Goal: Task Accomplishment & Management: Use online tool/utility

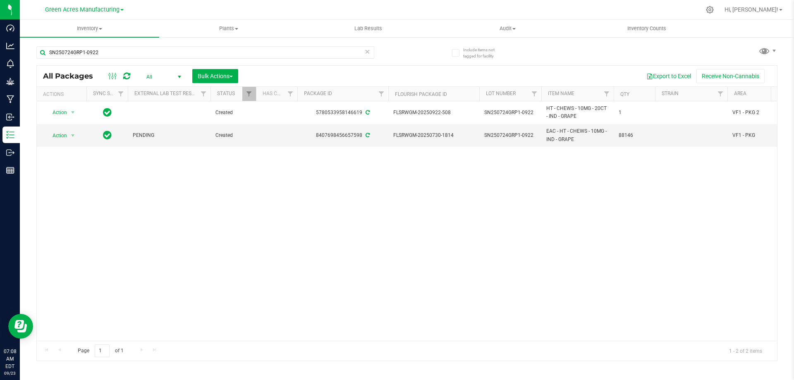
click at [555, 248] on div "Action Action Adjust qty Create package Edit attributes Global inventory Locate…" at bounding box center [407, 220] width 740 height 239
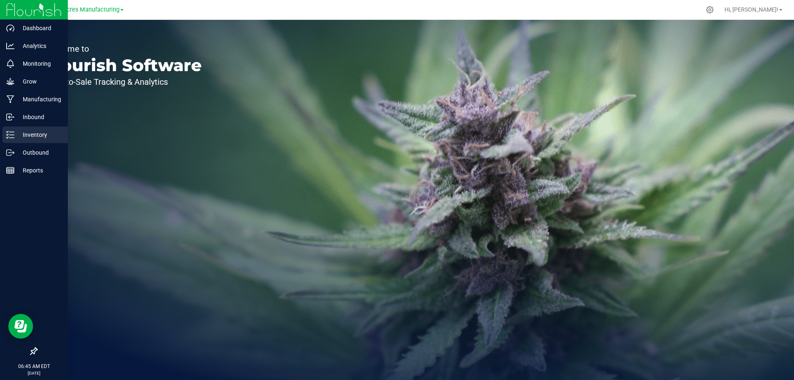
click at [11, 132] on line at bounding box center [12, 132] width 5 height 0
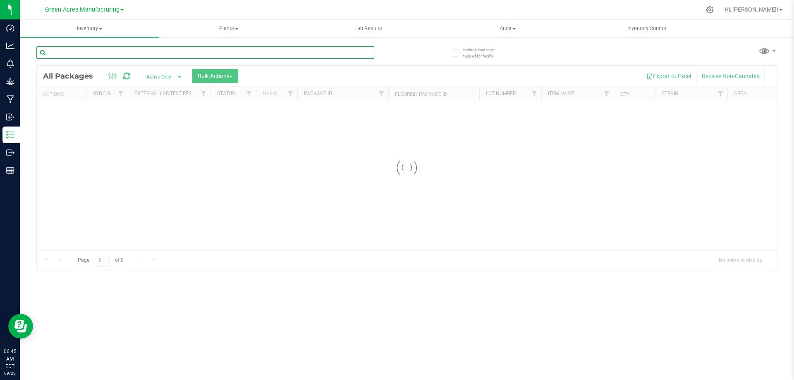
click at [83, 58] on input "text" at bounding box center [205, 52] width 338 height 12
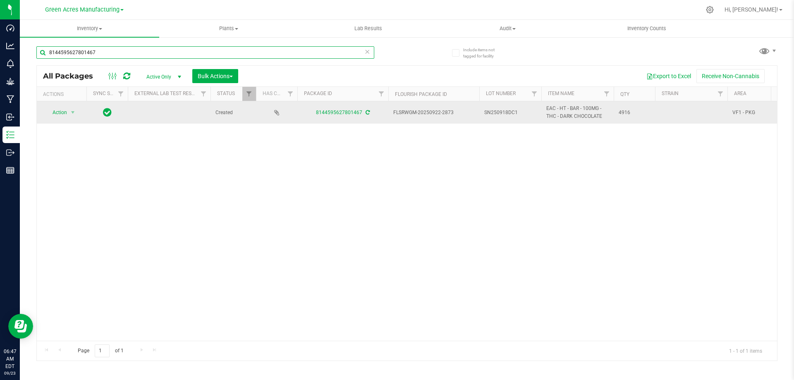
type input "8144595627801467"
click at [517, 116] on span "SN250918DC1" at bounding box center [510, 113] width 52 height 8
type input "SN250918DC1-0923"
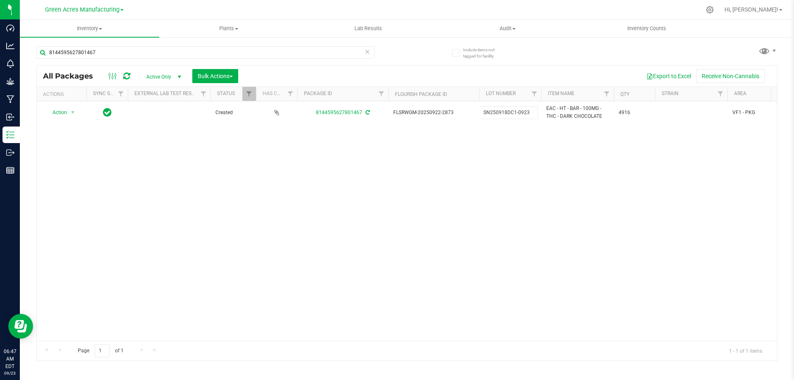
click at [315, 166] on div "All Packages Active Only Active Only Lab Samples Locked All External Internal B…" at bounding box center [406, 213] width 741 height 296
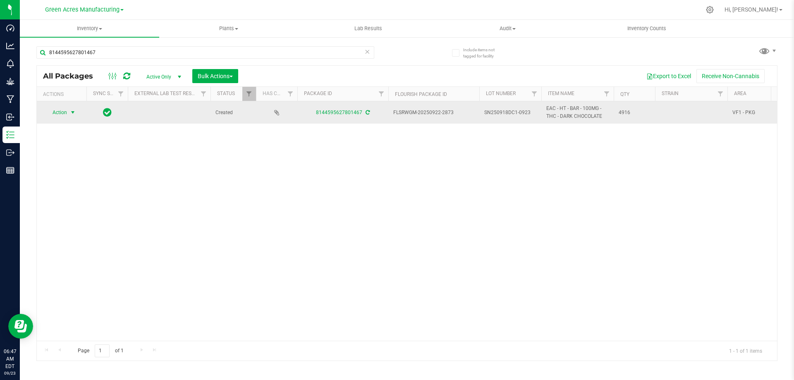
click at [56, 112] on span "Action" at bounding box center [56, 113] width 22 height 12
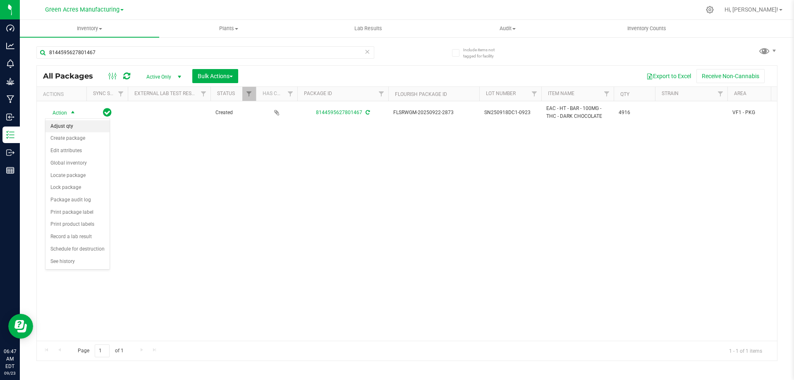
click at [59, 124] on li "Adjust qty" at bounding box center [77, 126] width 64 height 12
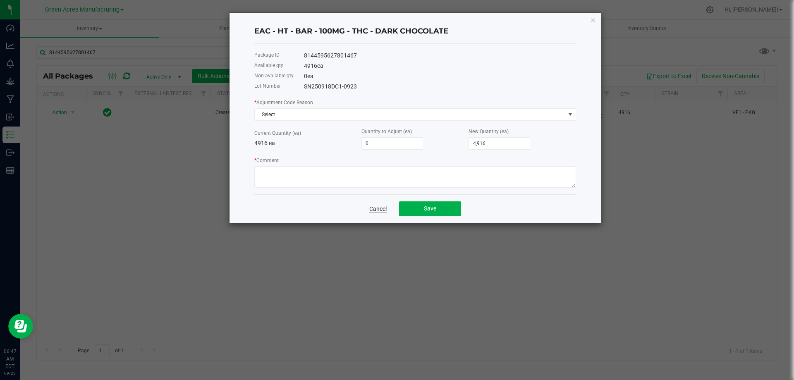
click at [380, 208] on link "Cancel" at bounding box center [377, 209] width 17 height 8
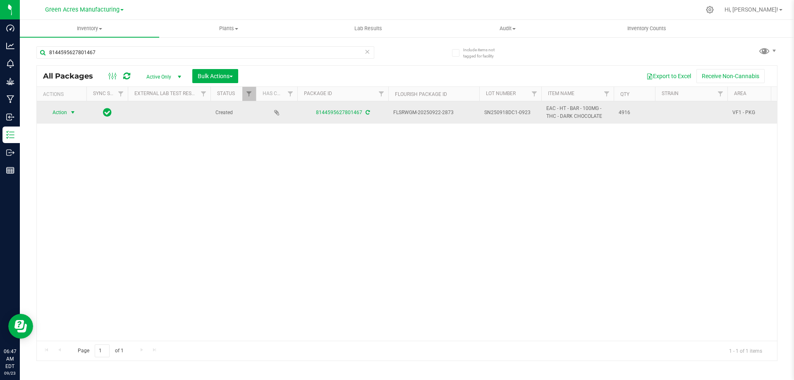
click at [52, 113] on span "Action" at bounding box center [56, 113] width 22 height 12
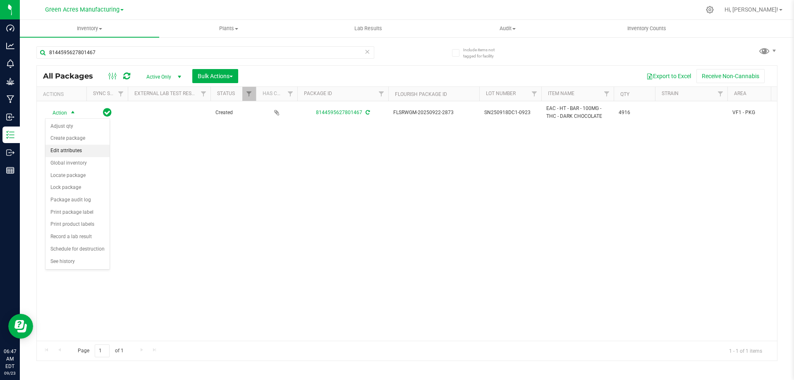
click at [79, 147] on li "Edit attributes" at bounding box center [77, 151] width 64 height 12
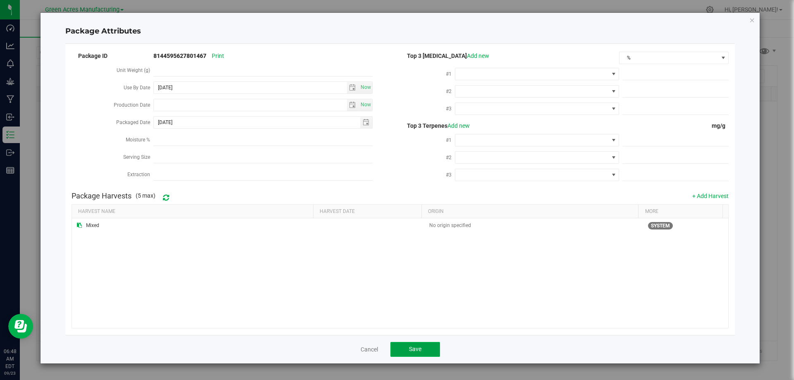
click at [428, 353] on button "Save" at bounding box center [415, 349] width 50 height 15
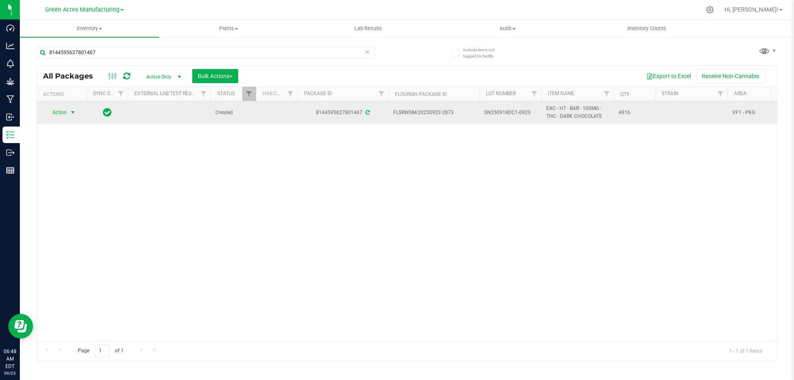
click at [54, 114] on span "Action" at bounding box center [56, 113] width 22 height 12
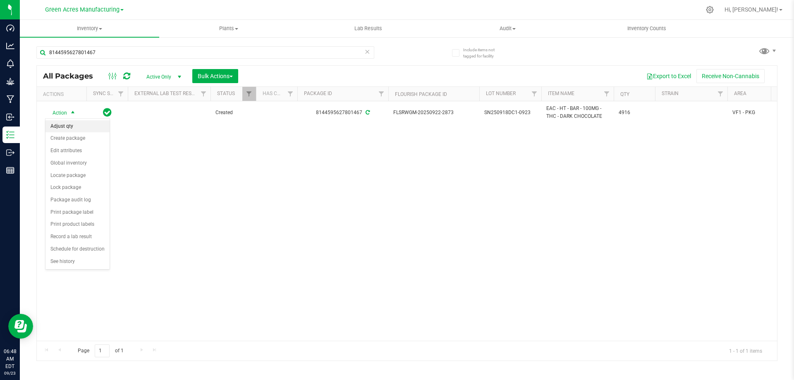
click at [74, 125] on li "Adjust qty" at bounding box center [77, 126] width 64 height 12
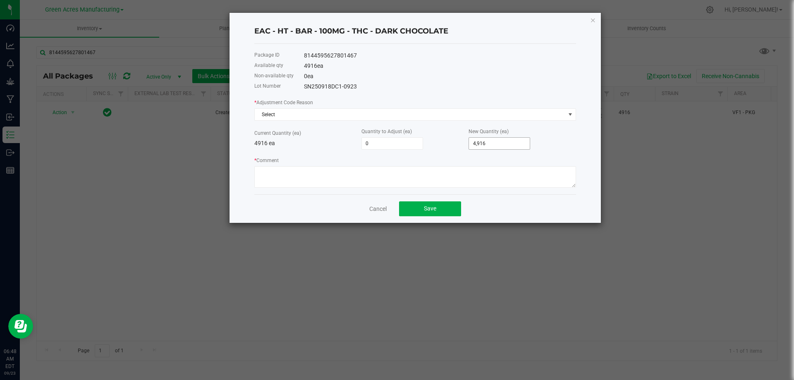
type input "4916"
click at [489, 146] on input "4916" at bounding box center [499, 144] width 61 height 12
type input "-4,911"
type input "5"
type input "-4,864"
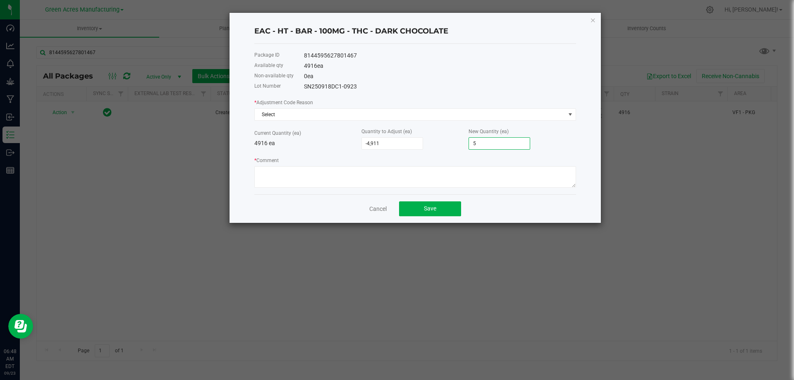
type input "52"
type input "-4,911"
type input "5"
type input "-4,863"
type input "53"
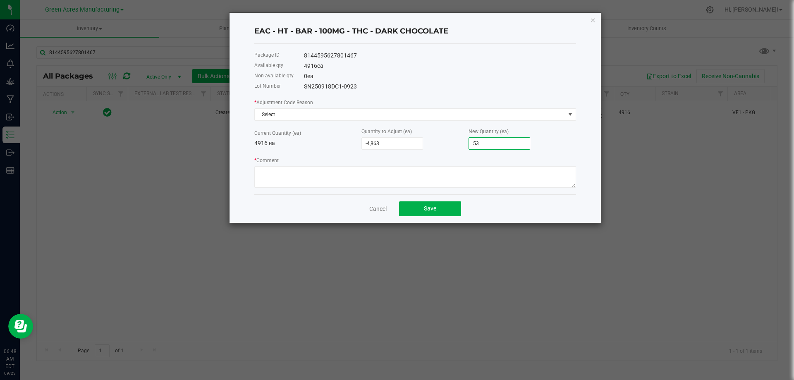
type input "-4,380"
type input "536"
type input "444"
type input "5,360"
click at [408, 180] on textarea "* Comment" at bounding box center [415, 177] width 322 height 22
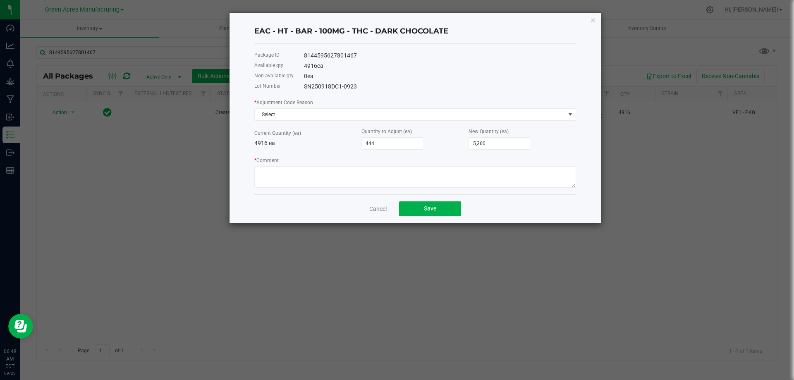
click at [397, 121] on div "* Adjustment Code Reason Select Current Quantity (ea) 4916 ea Quantity to Adjus…" at bounding box center [415, 143] width 322 height 90
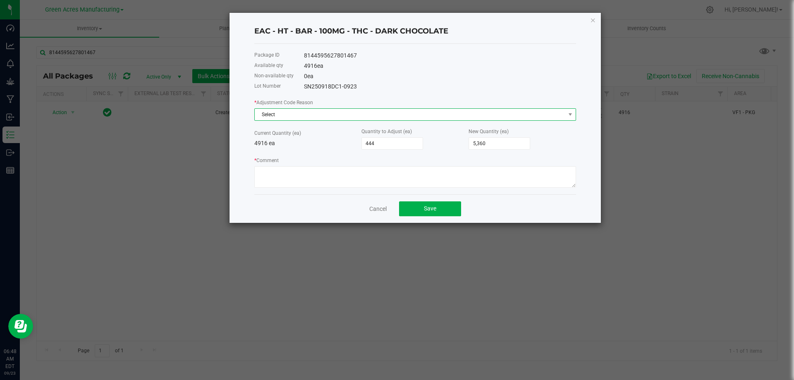
click at [395, 118] on span "Select" at bounding box center [410, 115] width 311 height 12
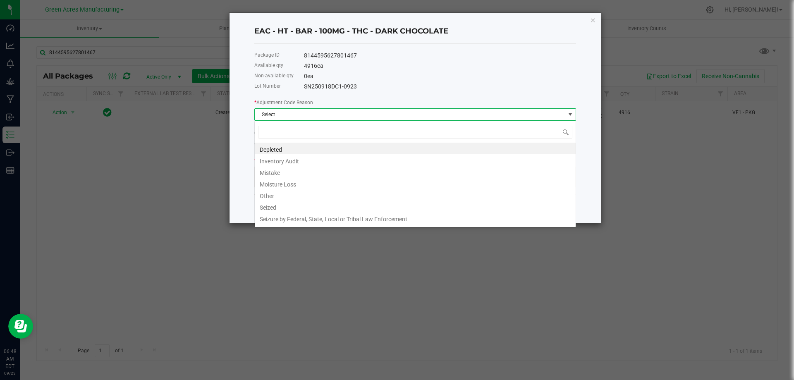
scroll to position [12, 322]
click at [270, 194] on li "Other" at bounding box center [415, 195] width 321 height 12
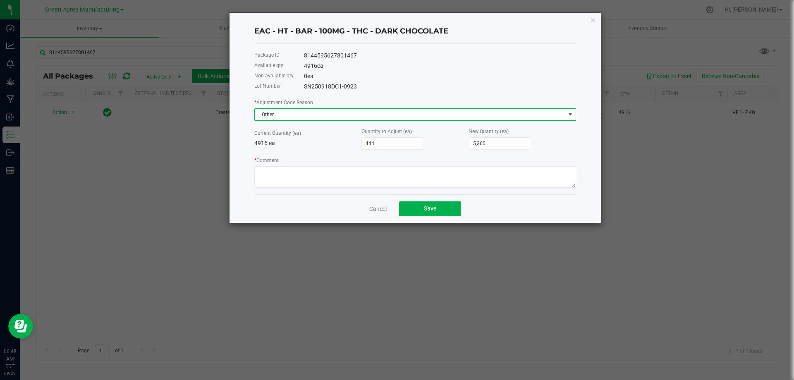
click at [311, 118] on span "Other" at bounding box center [410, 115] width 311 height 12
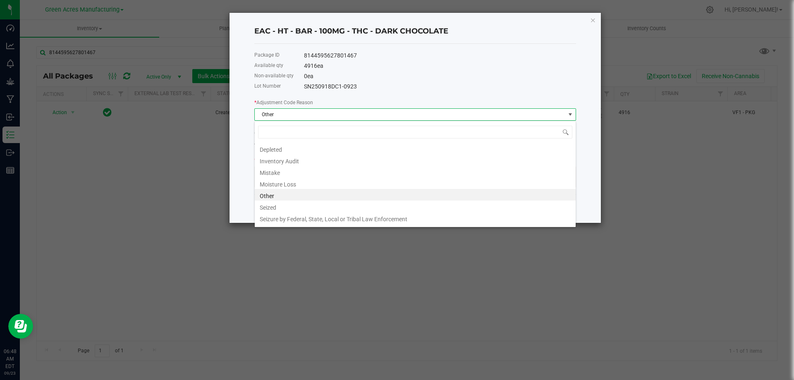
click at [271, 198] on li "Other" at bounding box center [415, 195] width 321 height 12
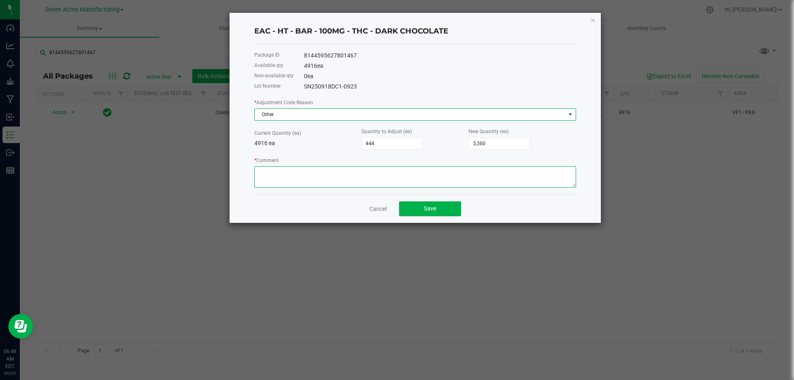
click at [281, 177] on textarea "* Comment" at bounding box center [415, 177] width 322 height 22
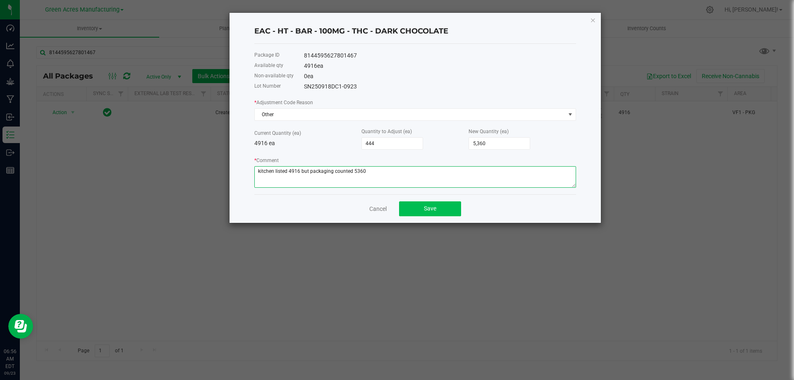
type textarea "kitchen listed 4916 but packaging counted 5360"
click at [441, 211] on button "Save" at bounding box center [430, 208] width 62 height 15
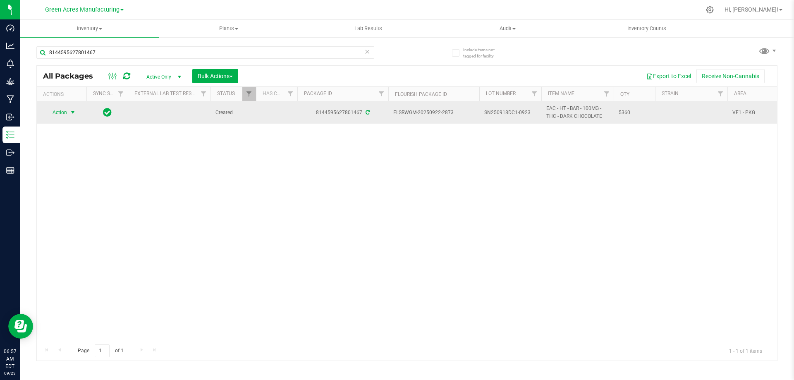
click at [72, 112] on span "select" at bounding box center [72, 112] width 7 height 7
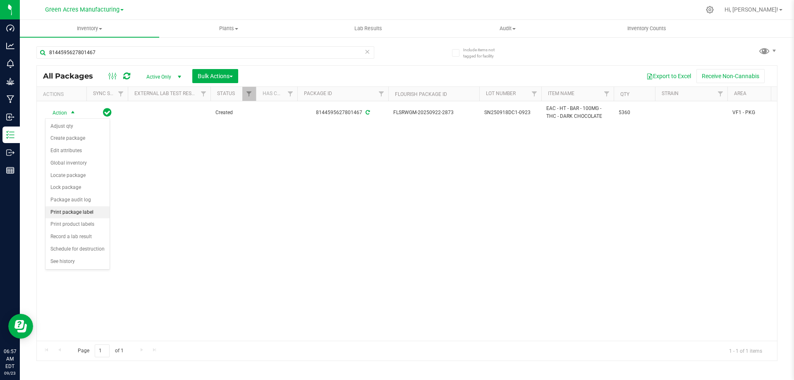
click at [53, 209] on li "Print package label" at bounding box center [77, 212] width 64 height 12
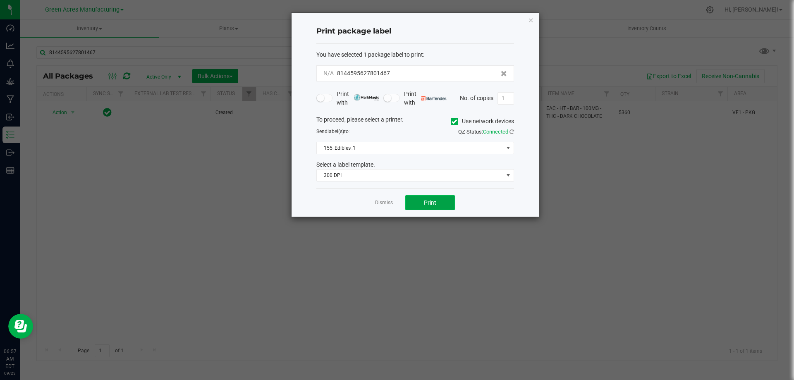
click at [422, 208] on button "Print" at bounding box center [430, 202] width 50 height 15
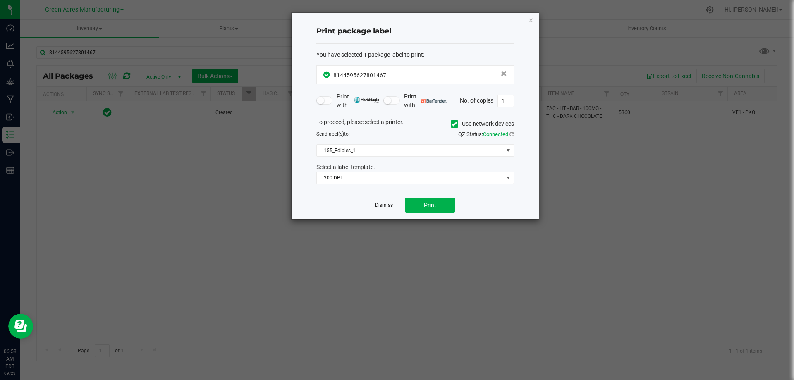
click at [387, 205] on link "Dismiss" at bounding box center [384, 205] width 18 height 7
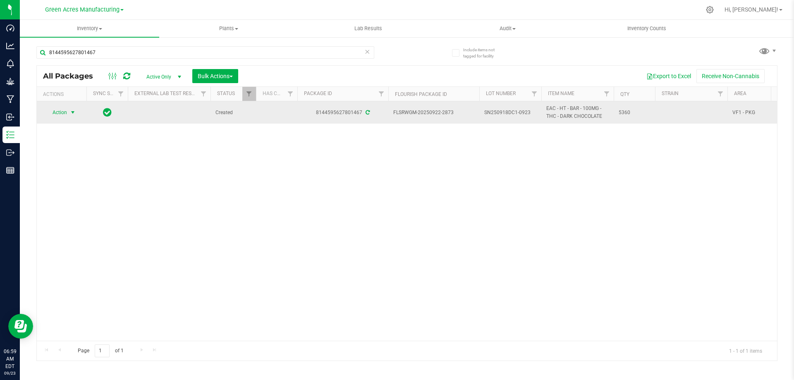
click at [74, 115] on span "select" at bounding box center [72, 112] width 7 height 7
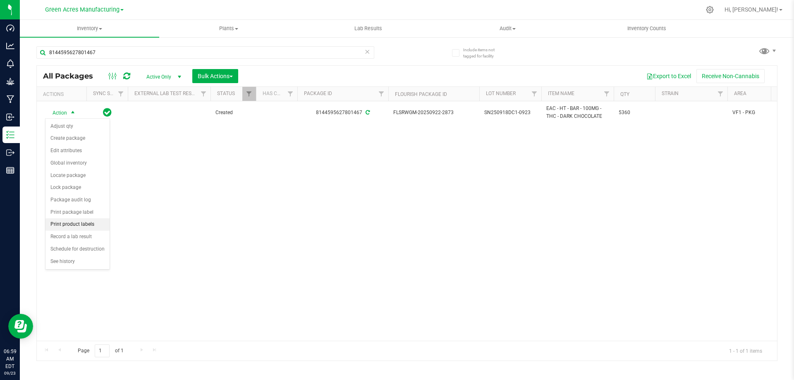
click at [73, 229] on li "Print product labels" at bounding box center [77, 224] width 64 height 12
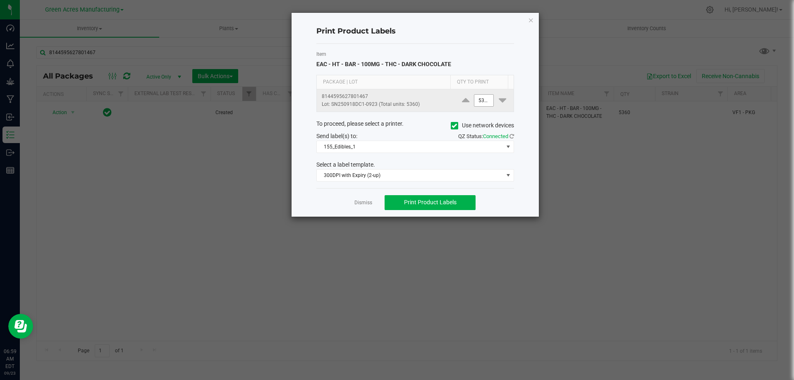
click at [478, 99] on input "5360" at bounding box center [483, 101] width 19 height 12
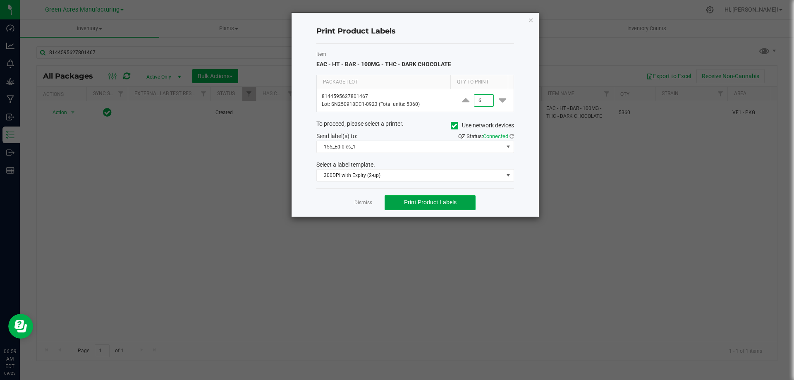
click at [412, 205] on span "Print Product Labels" at bounding box center [430, 202] width 53 height 7
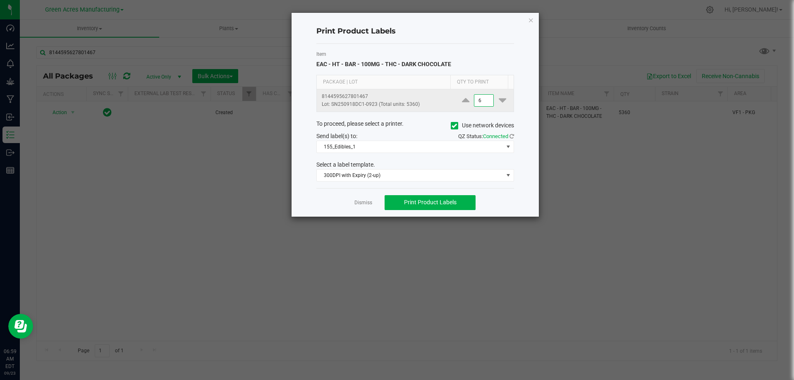
click at [482, 96] on input "6" at bounding box center [483, 101] width 19 height 12
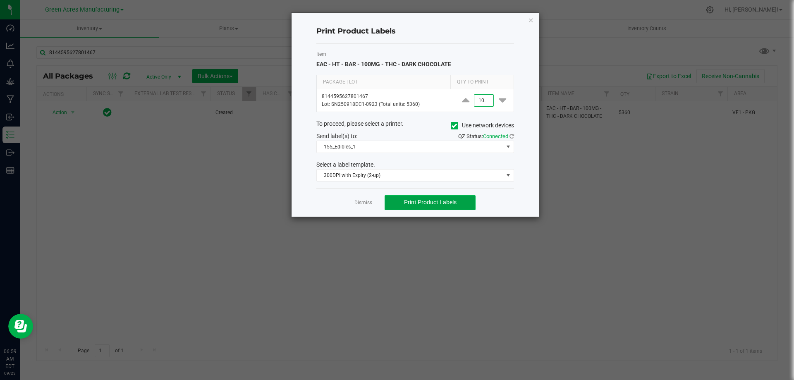
type input "1,000"
click at [457, 201] on button "Print Product Labels" at bounding box center [430, 202] width 91 height 15
click at [457, 198] on button "Print Product Labels" at bounding box center [430, 202] width 91 height 15
click at [426, 203] on span "Print Product Labels" at bounding box center [430, 202] width 53 height 7
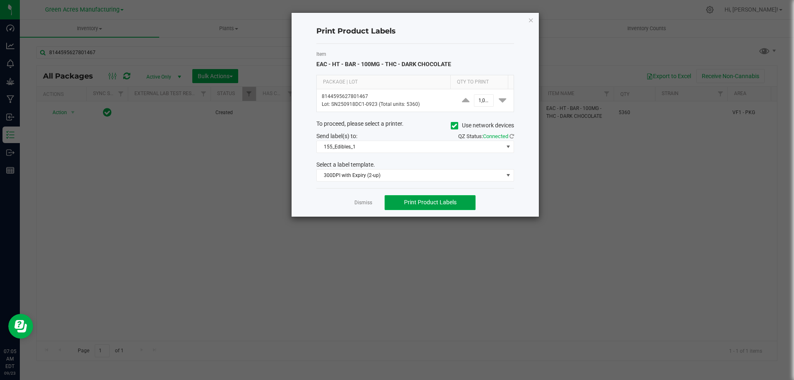
click at [427, 203] on span "Print Product Labels" at bounding box center [430, 202] width 53 height 7
click at [366, 204] on link "Dismiss" at bounding box center [363, 202] width 18 height 7
